Goal: Information Seeking & Learning: Learn about a topic

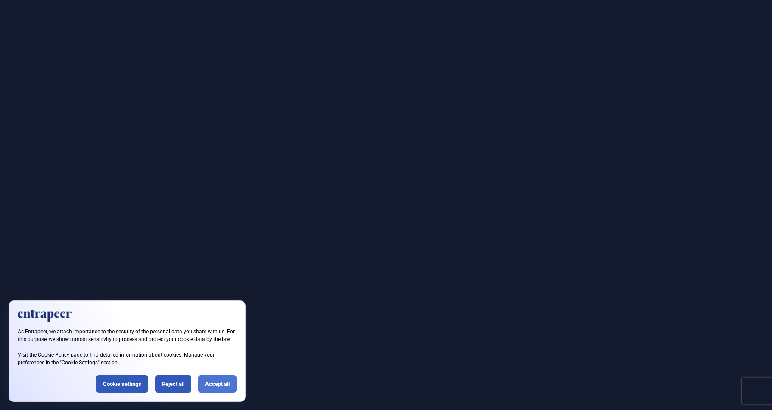
click at [208, 385] on div "Accept all" at bounding box center [217, 384] width 38 height 18
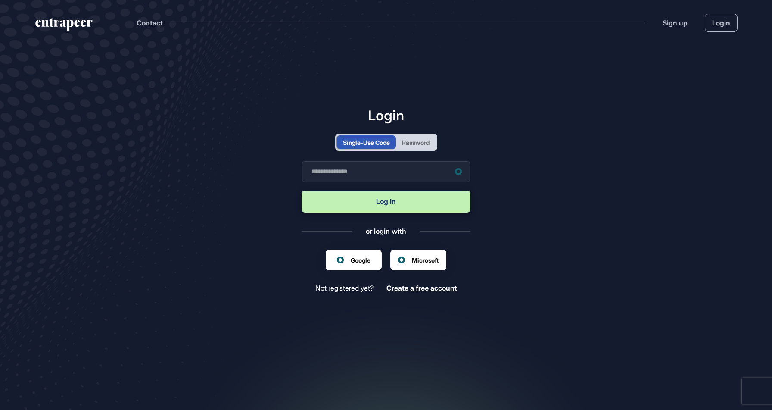
scroll to position [0, 0]
click at [406, 171] on input "text" at bounding box center [385, 171] width 169 height 21
type input "**********"
click at [388, 206] on button "Log in" at bounding box center [385, 201] width 169 height 22
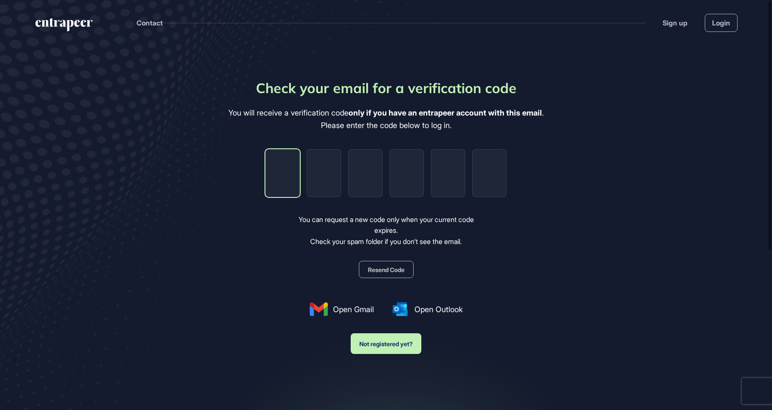
type input "*"
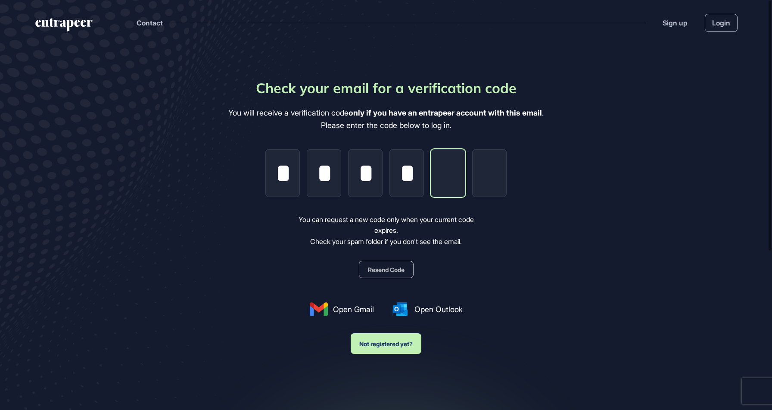
type input "*"
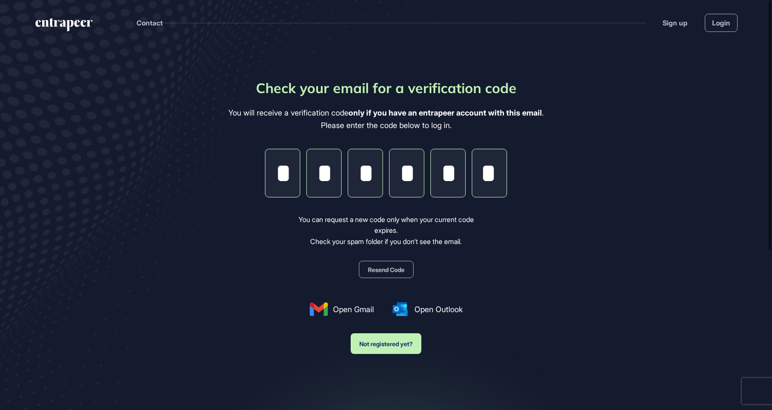
type input "*"
click at [252, 247] on div "Check your email for a verification code You will receive a verification code o…" at bounding box center [385, 216] width 315 height 276
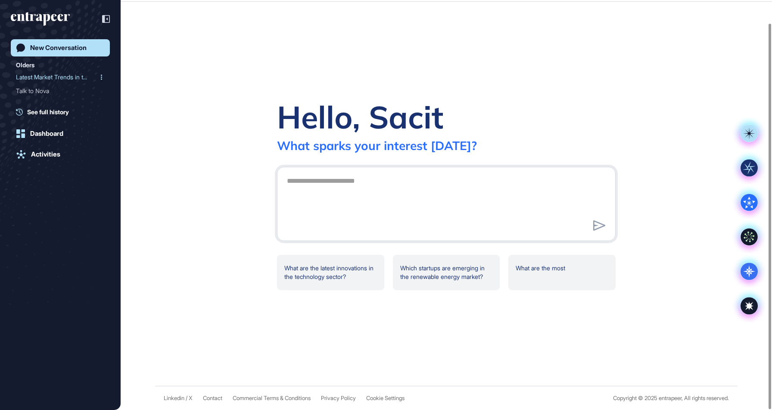
click at [74, 77] on div "Latest Market Trends in t..." at bounding box center [57, 77] width 82 height 14
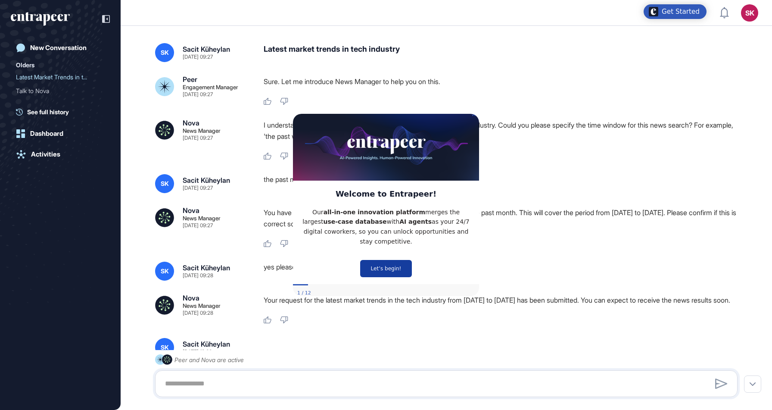
click at [388, 265] on button "Let’s begin!" at bounding box center [386, 268] width 52 height 17
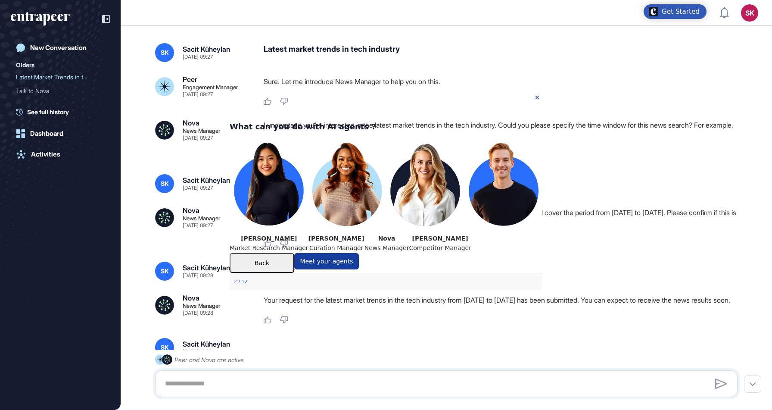
click at [359, 269] on button "Meet your agents" at bounding box center [326, 260] width 65 height 16
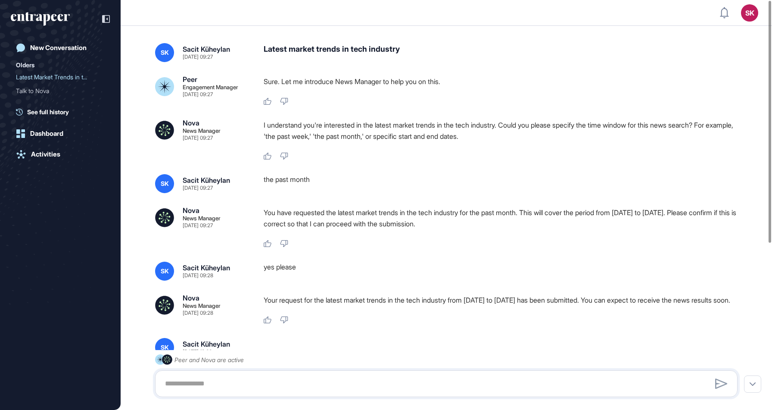
click at [31, 67] on div "Olders" at bounding box center [25, 65] width 19 height 10
click at [43, 90] on div "Talk to Nova" at bounding box center [57, 91] width 82 height 14
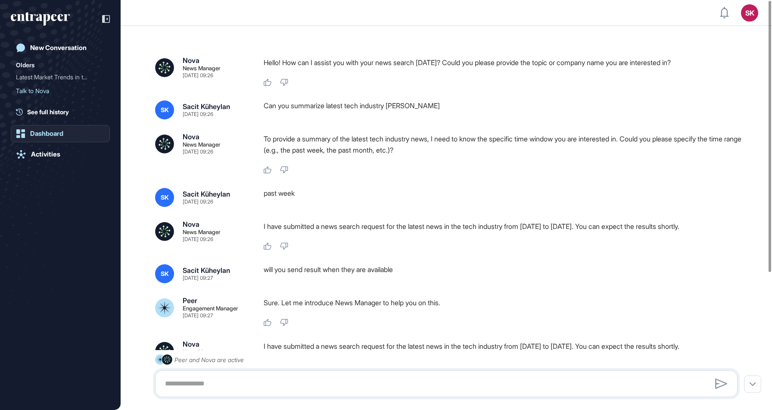
click at [53, 137] on div "Dashboard" at bounding box center [46, 134] width 33 height 8
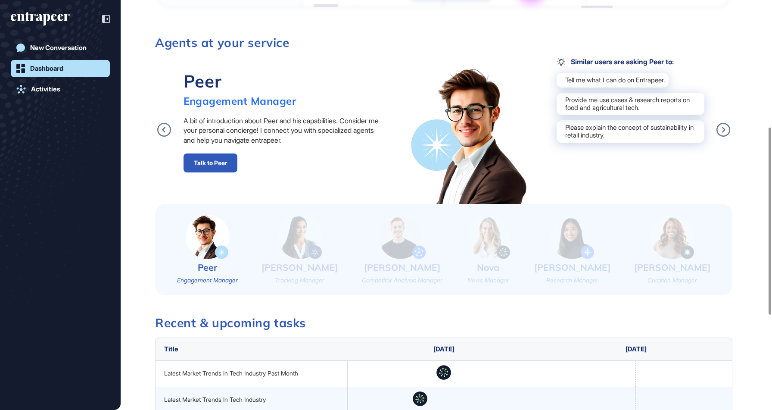
scroll to position [278, 0]
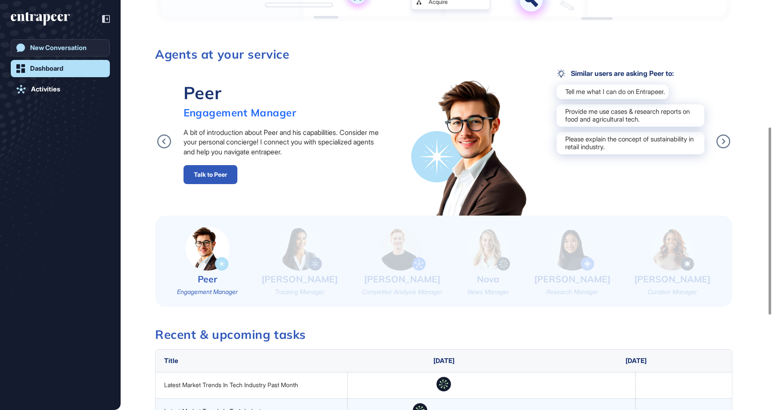
click at [78, 52] on link "New Conversation" at bounding box center [60, 47] width 99 height 17
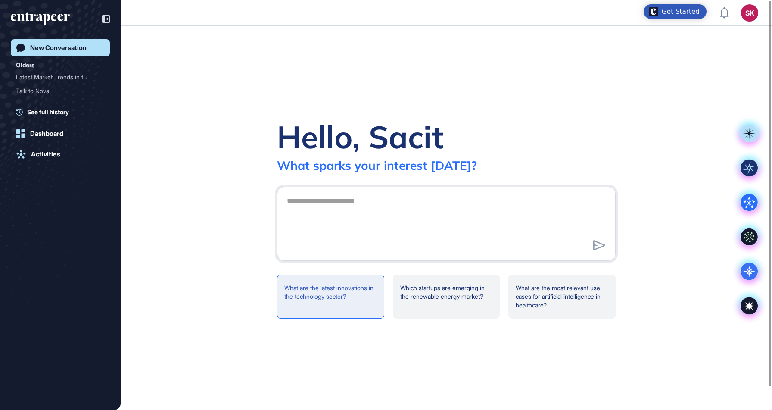
click at [508, 282] on div "What are the latest innovations in the technology sector?" at bounding box center [561, 296] width 107 height 44
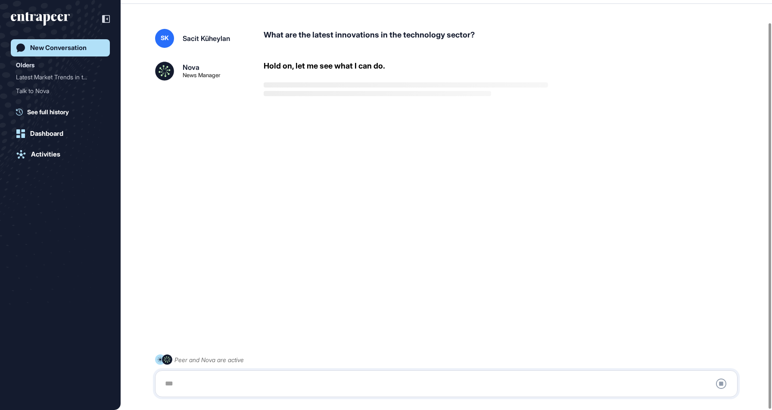
scroll to position [24, 0]
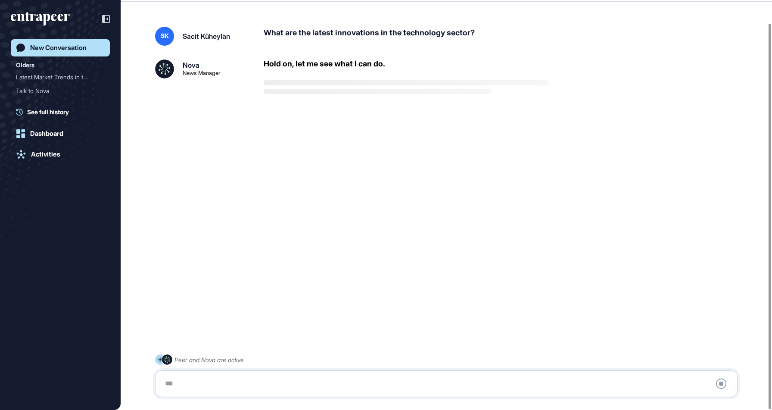
click at [356, 268] on div "SK Sacit Küheylan What are the latest innovations in the technology sector? Nov…" at bounding box center [446, 193] width 651 height 369
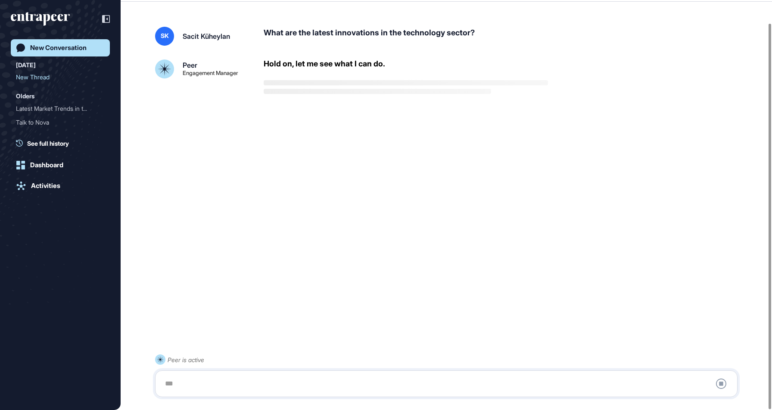
click at [291, 209] on div "SK Sacit Küheylan What are the latest innovations in the technology sector? Pee…" at bounding box center [446, 193] width 651 height 369
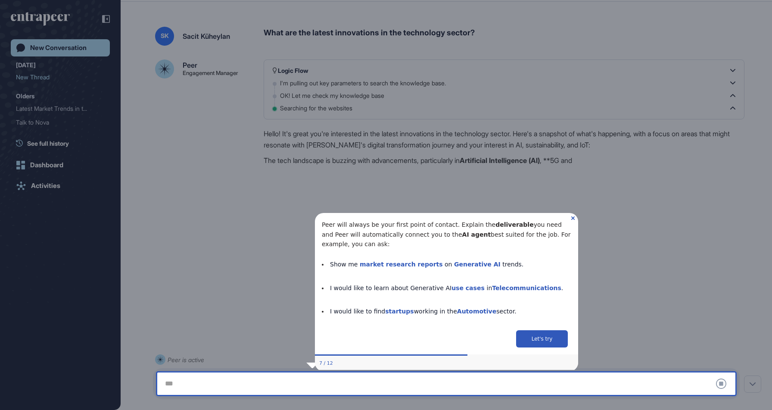
drag, startPoint x: 313, startPoint y: 219, endPoint x: 381, endPoint y: 224, distance: 68.2
click at [381, 224] on div "Peer will always be your first point of contact. Explain the deliverable you ne…" at bounding box center [446, 288] width 280 height 168
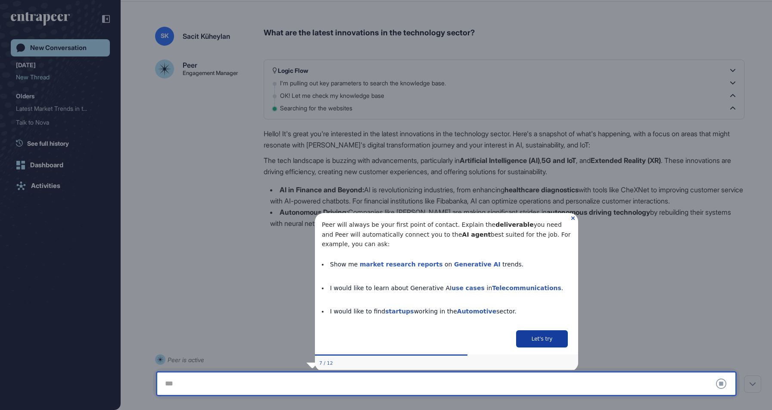
click at [551, 329] on button "Let's try" at bounding box center [541, 337] width 52 height 17
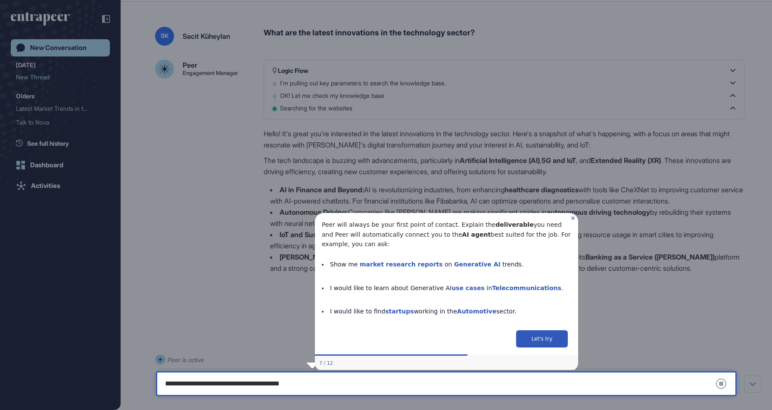
click at [572, 217] on icon "Close Preview" at bounding box center [572, 217] width 3 height 3
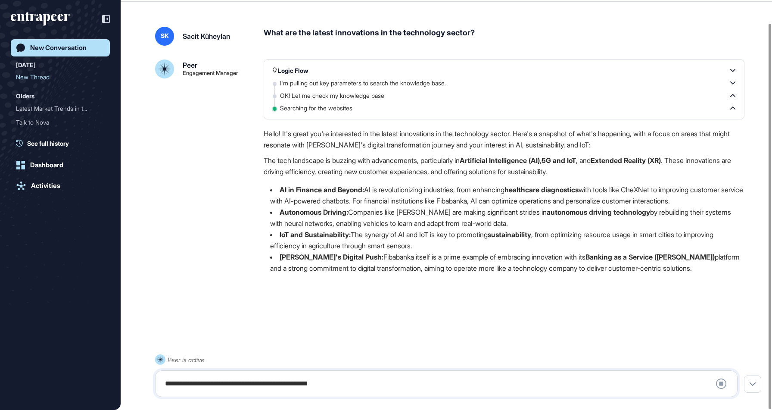
type textarea "**********"
click at [423, 385] on div "**********" at bounding box center [446, 383] width 573 height 17
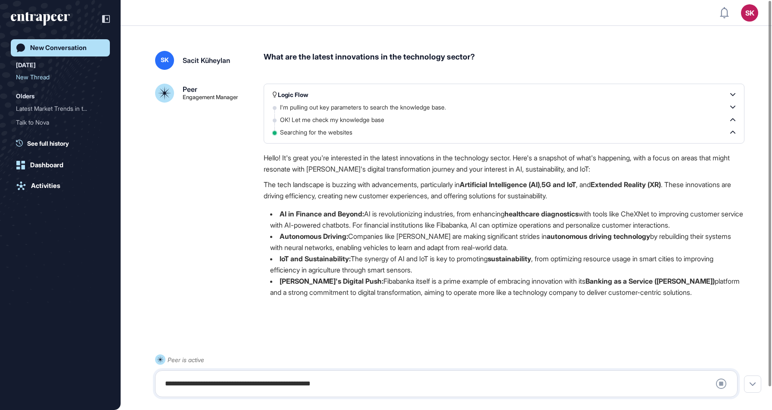
scroll to position [24, 0]
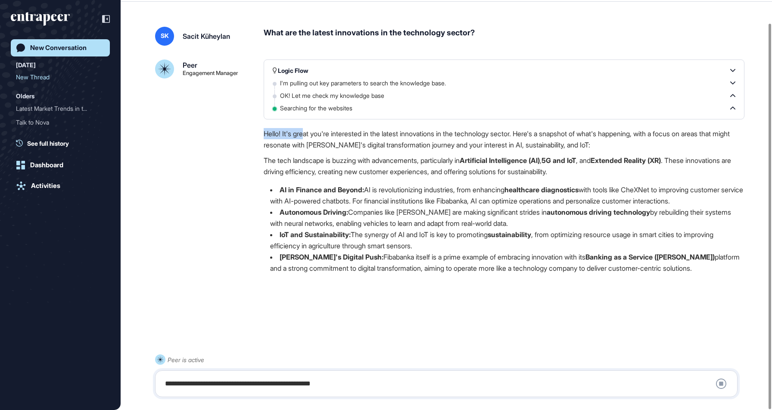
drag, startPoint x: 264, startPoint y: 127, endPoint x: 307, endPoint y: 130, distance: 43.6
click at [307, 130] on p "Hello! It's great you're interested in the latest innovations in the technology…" at bounding box center [504, 139] width 481 height 22
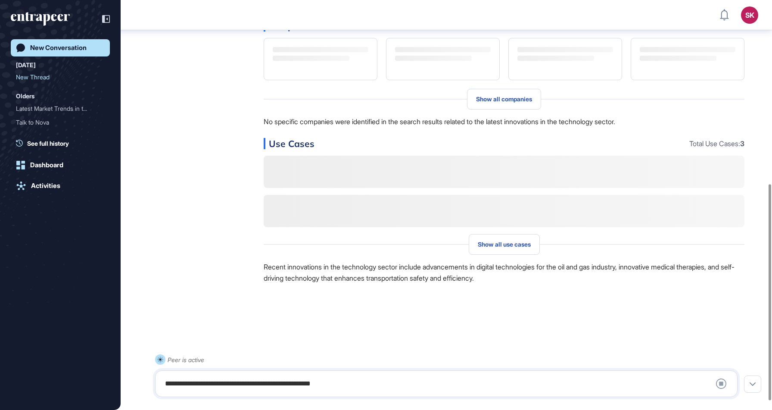
scroll to position [365, 0]
click at [358, 384] on div "**********" at bounding box center [446, 383] width 573 height 17
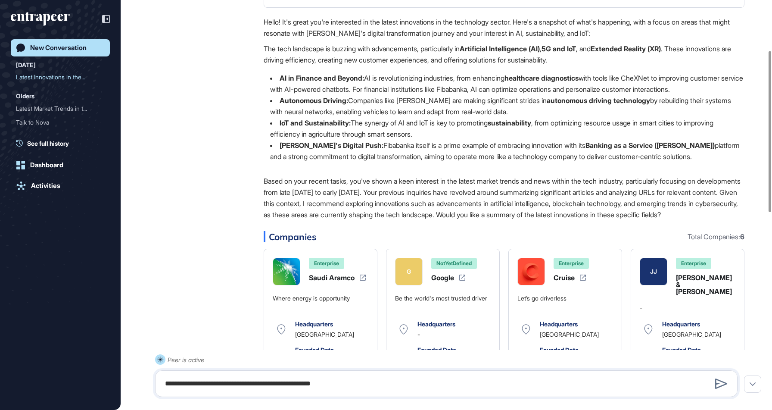
scroll to position [128, 0]
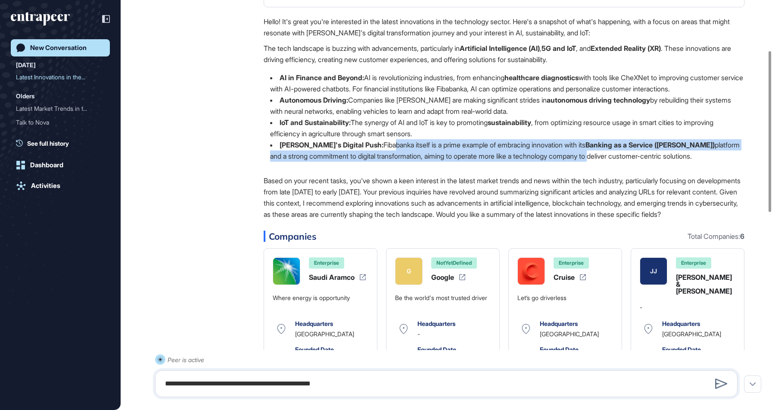
drag, startPoint x: 374, startPoint y: 154, endPoint x: 586, endPoint y: 162, distance: 212.4
click at [586, 161] on li "Fibabanka's Digital Push: Fibabanka itself is a prime example of embracing inno…" at bounding box center [504, 150] width 481 height 22
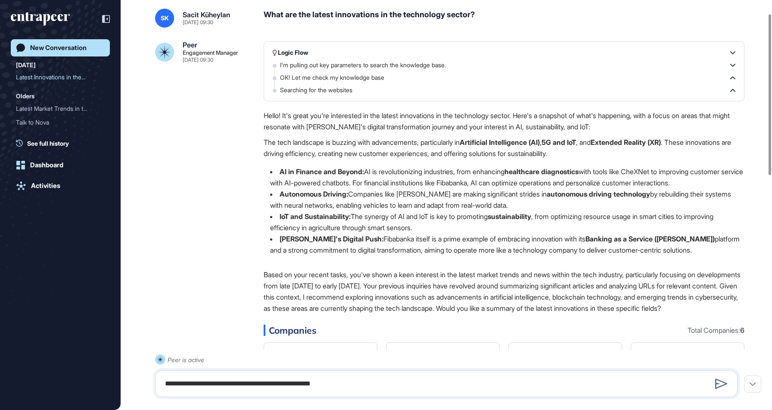
scroll to position [0, 0]
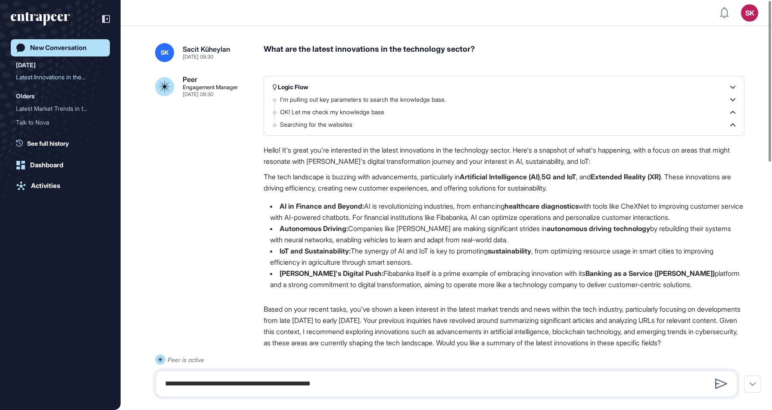
click at [63, 39] on div "New Conversation [DATE] Latest Innovations in the... Olders Latest Market Trend…" at bounding box center [60, 199] width 99 height 377
click at [63, 42] on link "New Conversation" at bounding box center [60, 47] width 99 height 17
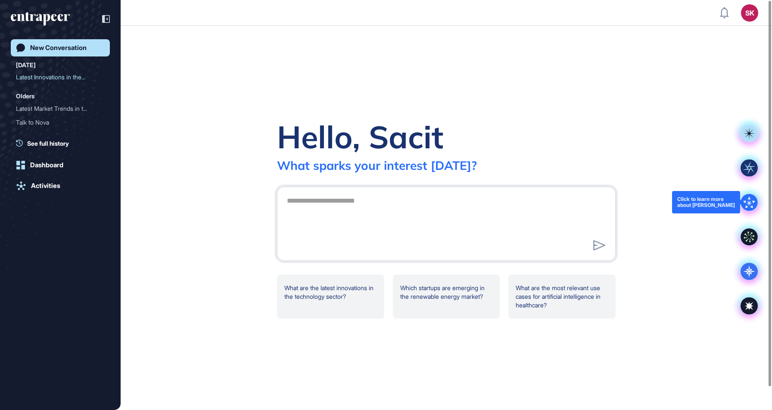
click at [745, 202] on icon at bounding box center [749, 202] width 12 height 12
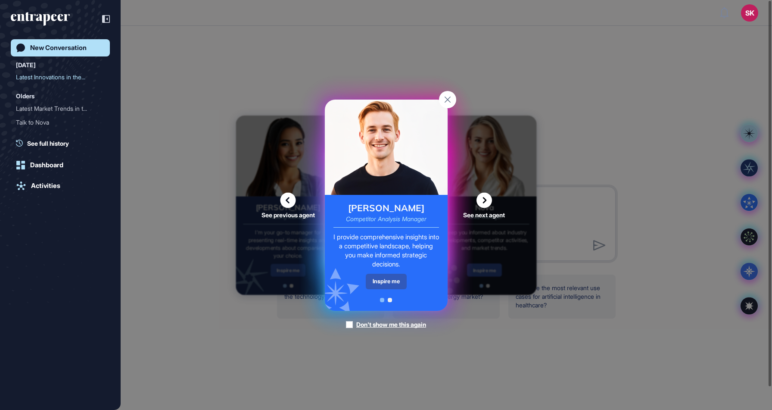
click at [481, 200] on icon at bounding box center [484, 200] width 16 height 16
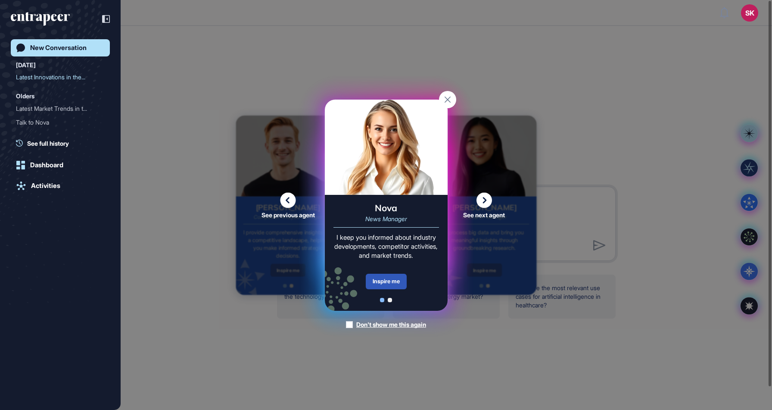
click at [481, 200] on icon at bounding box center [484, 200] width 16 height 16
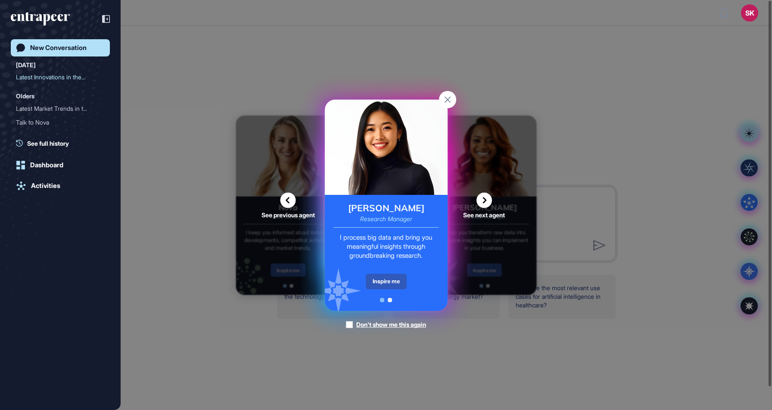
click at [481, 200] on icon at bounding box center [484, 200] width 16 height 16
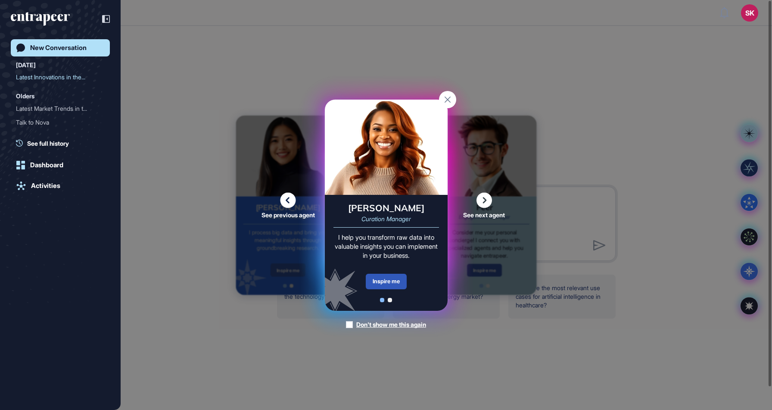
click at [481, 200] on icon at bounding box center [484, 200] width 16 height 16
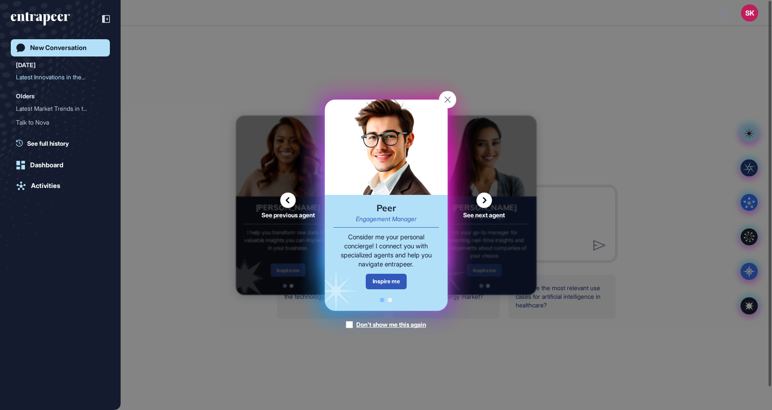
click at [483, 200] on icon at bounding box center [484, 200] width 16 height 16
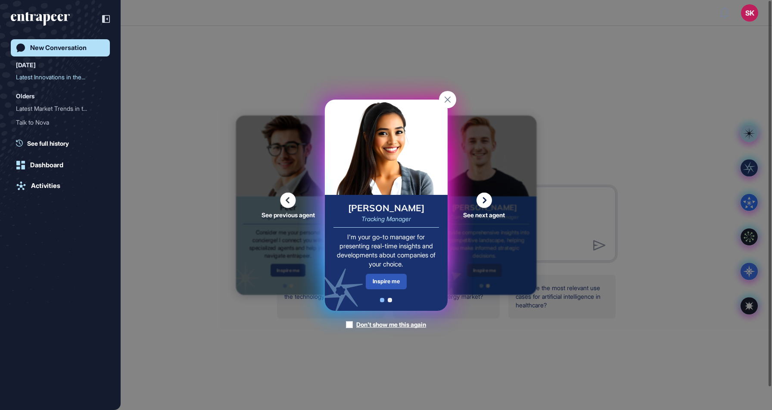
click at [483, 200] on icon at bounding box center [484, 200] width 16 height 16
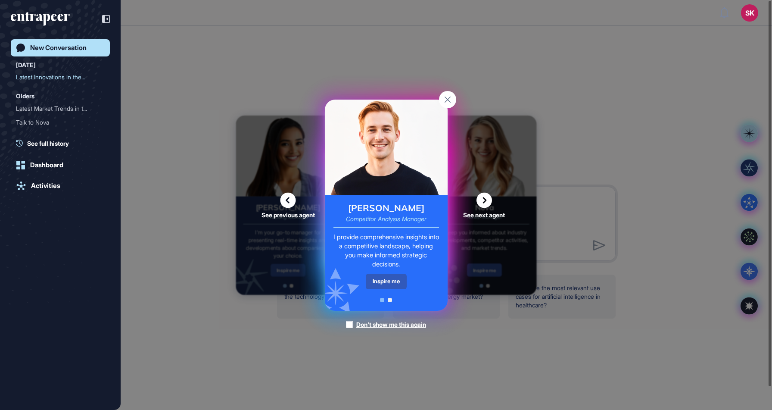
click at [483, 200] on icon at bounding box center [484, 200] width 16 height 16
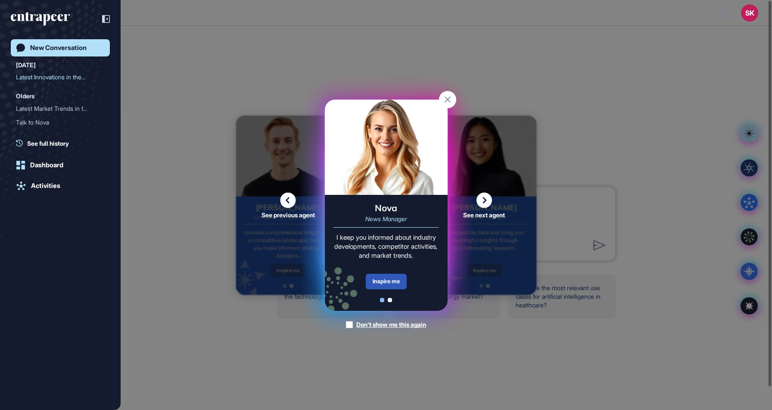
click at [450, 98] on rect at bounding box center [447, 99] width 17 height 17
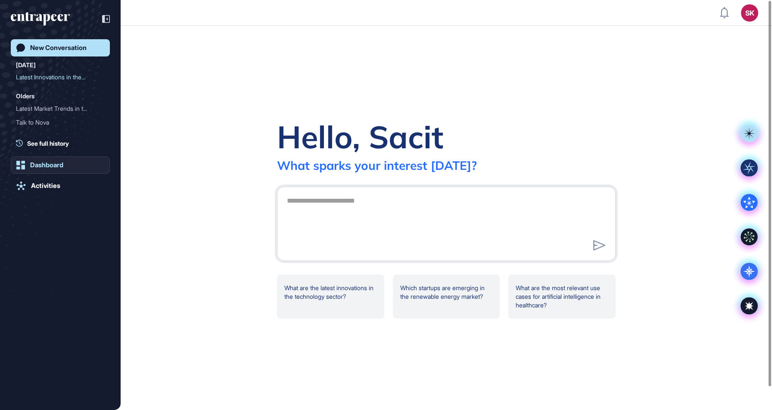
click at [63, 165] on div "Dashboard" at bounding box center [46, 165] width 33 height 8
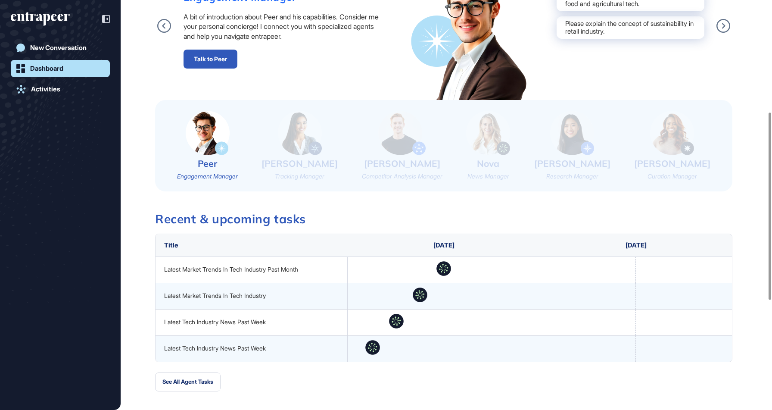
scroll to position [245, 0]
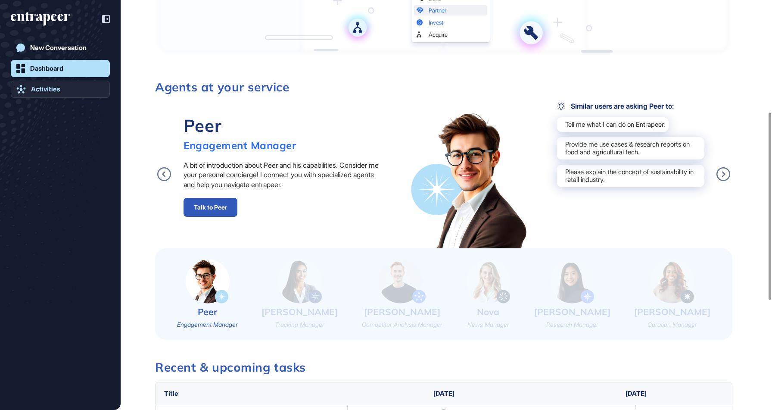
click at [66, 89] on link "Activities" at bounding box center [60, 89] width 99 height 17
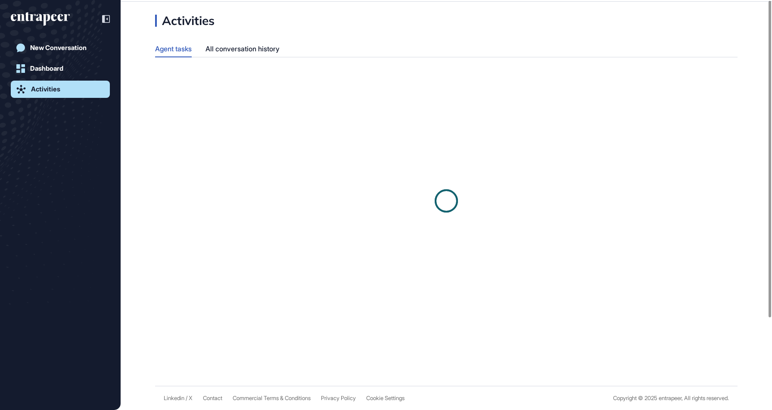
scroll to position [0, 0]
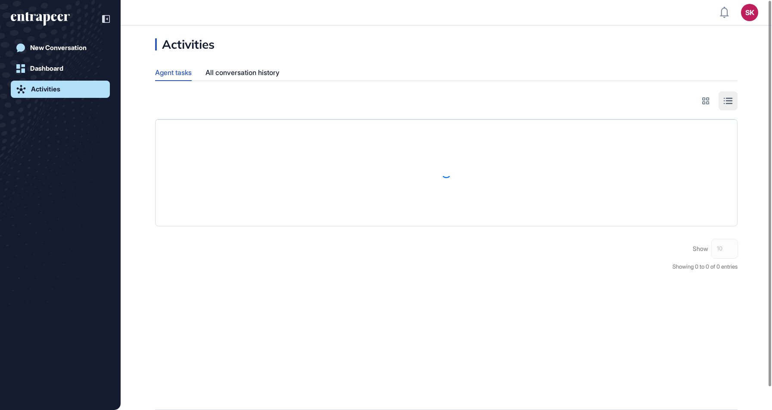
scroll to position [0, 0]
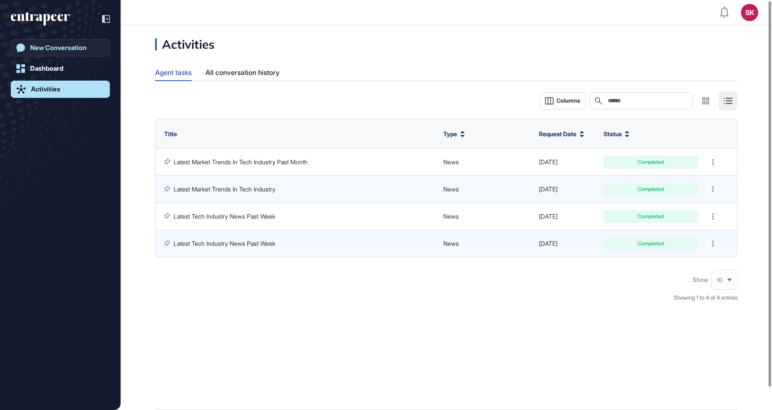
click at [57, 40] on link "New Conversation" at bounding box center [60, 47] width 99 height 17
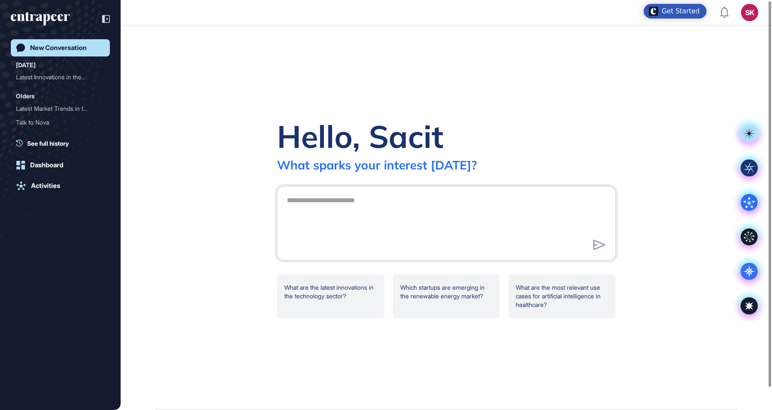
scroll to position [0, 0]
click at [678, 5] on div "Get Started" at bounding box center [674, 11] width 63 height 15
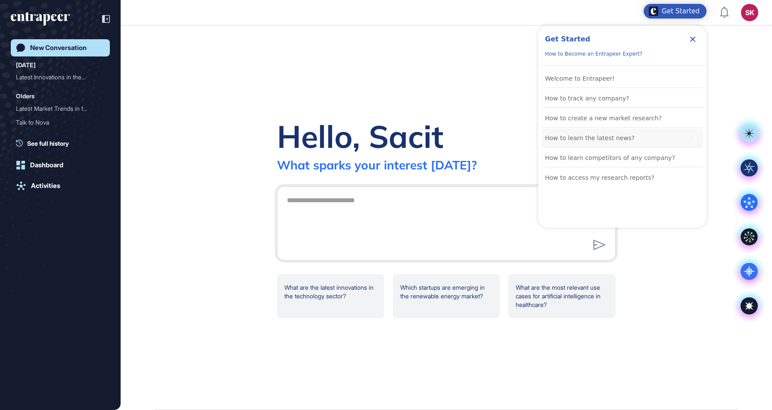
click at [577, 133] on div "How to learn the latest news?" at bounding box center [590, 138] width 90 height 10
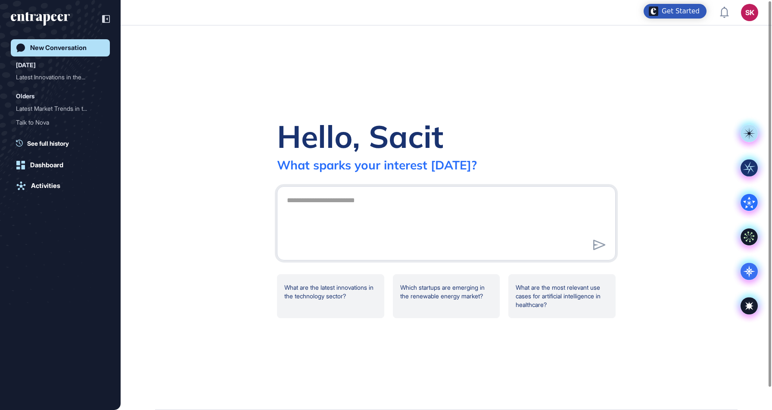
scroll to position [0, 0]
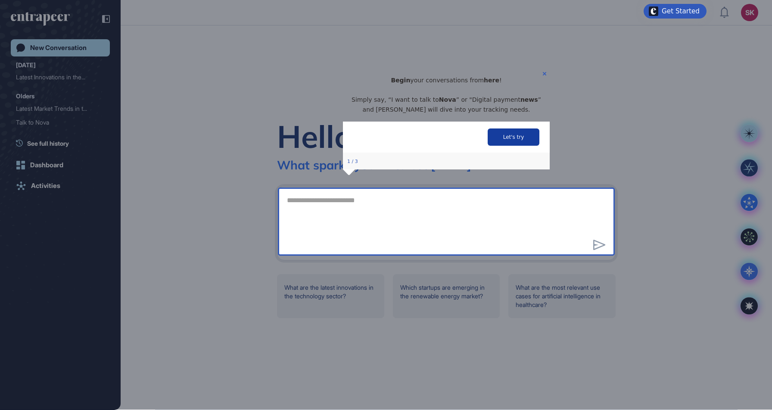
click at [508, 145] on button "Let's try" at bounding box center [513, 136] width 52 height 17
type textarea "**********"
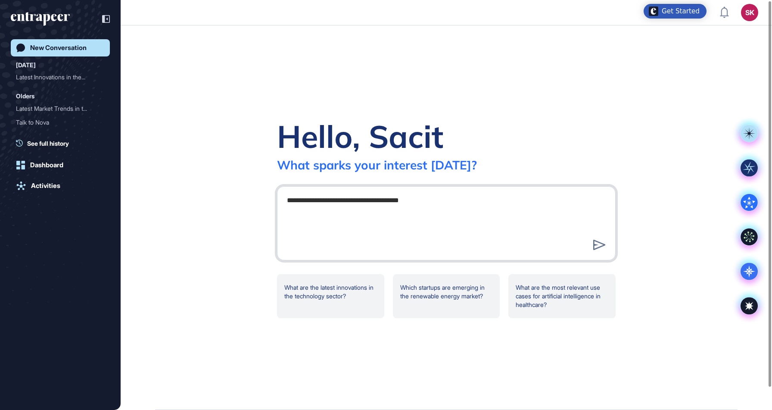
click at [506, 144] on div "Hello, Sacit What sparks your interest [DATE]?" at bounding box center [446, 145] width 338 height 56
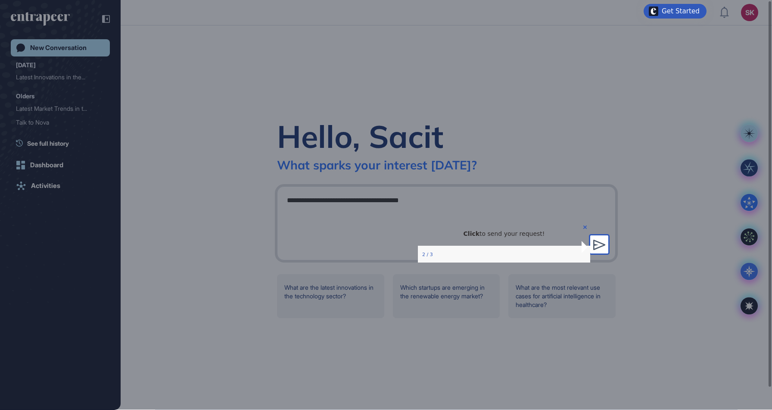
click at [599, 241] on icon at bounding box center [599, 244] width 12 height 10
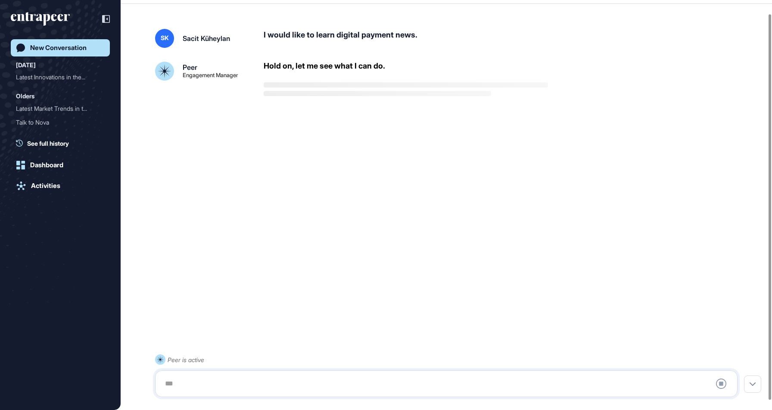
scroll to position [24, 0]
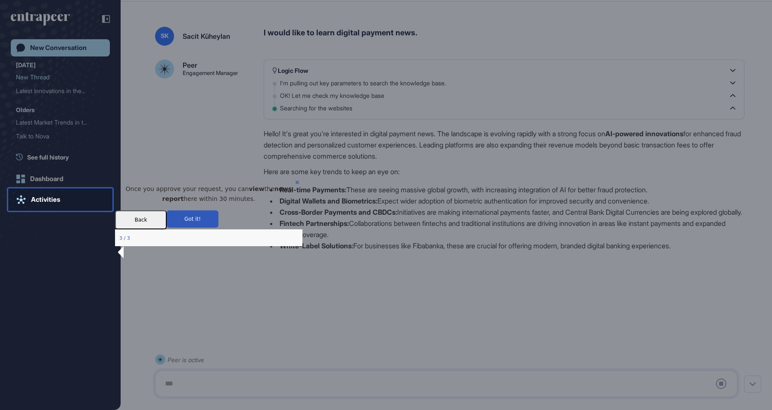
drag, startPoint x: 142, startPoint y: 195, endPoint x: 260, endPoint y: 209, distance: 118.8
click at [260, 203] on p "Once you approve your request, you can view the news report here within 30 minu…" at bounding box center [209, 192] width 174 height 19
click at [218, 227] on button "Got it!" at bounding box center [193, 218] width 52 height 17
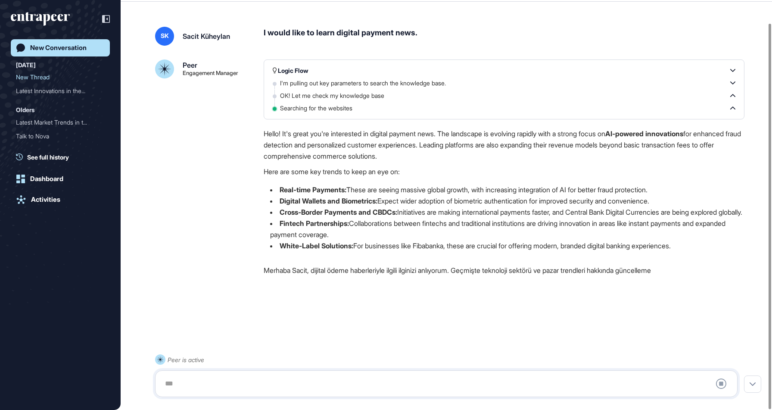
click at [257, 230] on div "Peer Engagement Manager Logic Flow I'm [MEDICAL_DATA] key parameters to search …" at bounding box center [446, 172] width 582 height 227
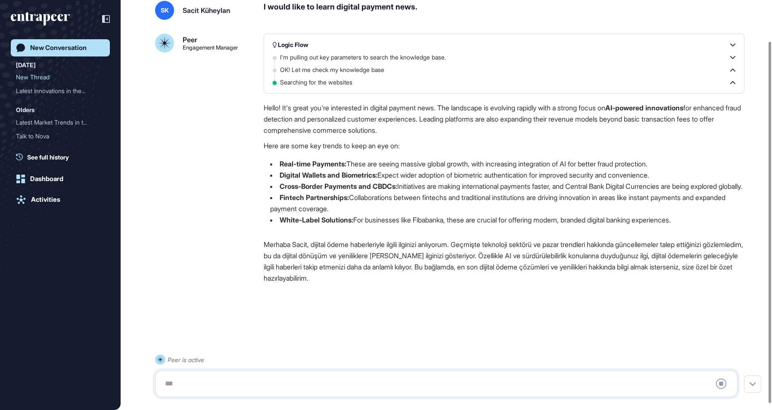
scroll to position [53, 0]
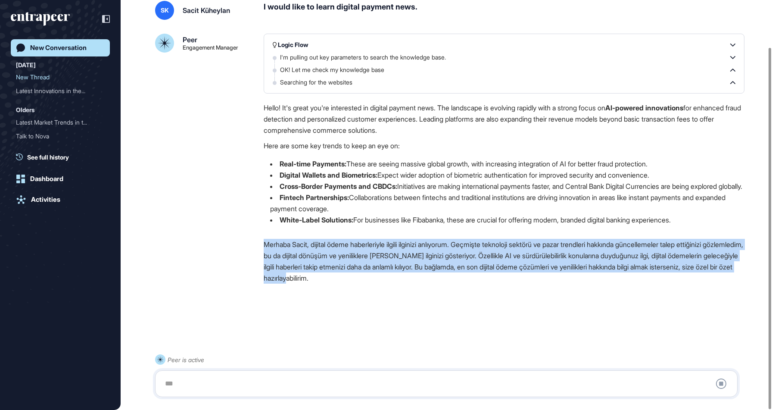
drag, startPoint x: 255, startPoint y: 245, endPoint x: 600, endPoint y: 281, distance: 346.8
click at [600, 281] on div "Peer Engagement Manager Logic Flow I'm [MEDICAL_DATA] key parameters to search …" at bounding box center [446, 164] width 582 height 261
click at [600, 281] on p "Merhaba Sacit, dijital ödeme haberleriyle ilgili ilginizi anlıyorum. Geçmişte t…" at bounding box center [504, 261] width 481 height 45
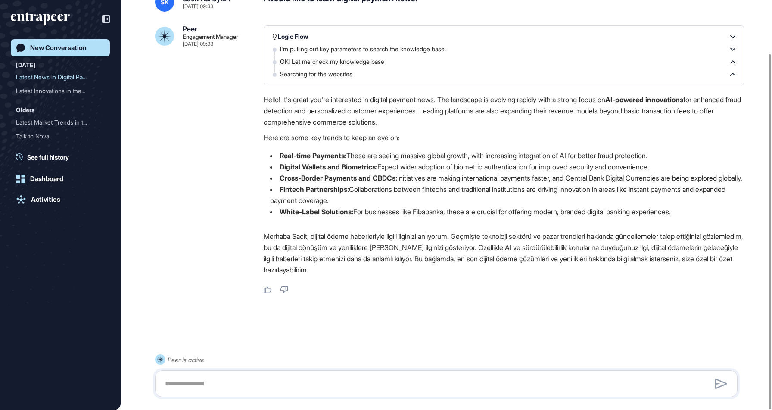
scroll to position [62, 0]
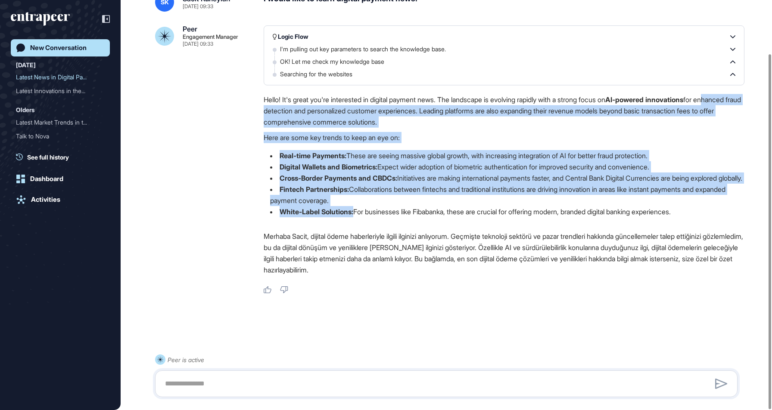
drag, startPoint x: 267, startPoint y: 104, endPoint x: 356, endPoint y: 210, distance: 137.8
click at [356, 210] on div "Hello! It's great you're interested in digital payment news. The landscape is e…" at bounding box center [504, 159] width 481 height 130
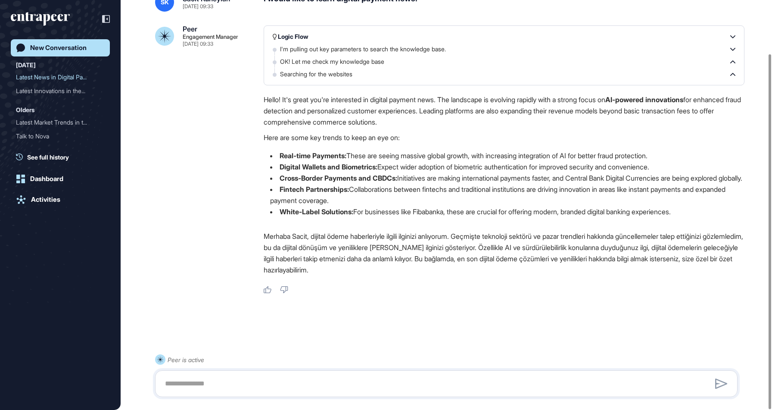
click at [356, 210] on li "White-Label Solutions: For businesses like Fibabanka, these are crucial for off…" at bounding box center [504, 211] width 481 height 11
